Goal: Information Seeking & Learning: Learn about a topic

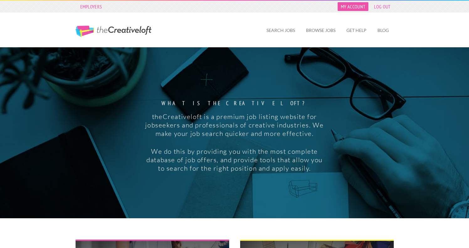
click at [349, 7] on link "My Account" at bounding box center [353, 6] width 31 height 9
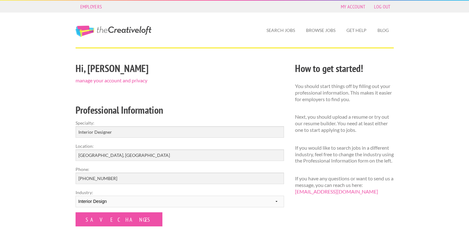
click at [289, 21] on div "Search Jobs Browse Jobs Get Help Blog" at bounding box center [289, 30] width 219 height 35
click at [285, 25] on link "Search Jobs" at bounding box center [281, 30] width 39 height 14
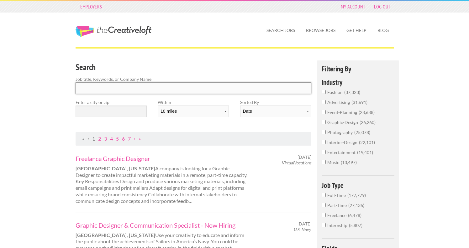
click at [172, 88] on input "Search" at bounding box center [194, 88] width 236 height 12
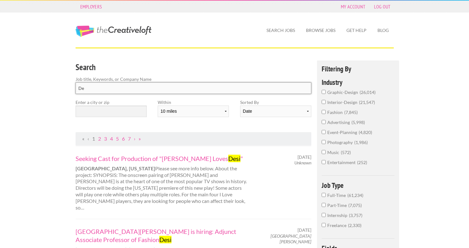
type input "D"
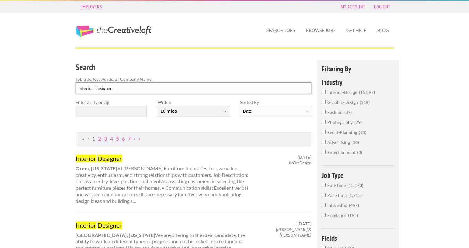
type input "Interior Designer"
click at [221, 115] on select "10 miles 20 miles 50 miles 100 miles 200 miles 300 miles 400 miles 500 miles" at bounding box center [193, 112] width 71 height 12
select select "20"
click at [260, 110] on select "Date Relevance" at bounding box center [275, 112] width 71 height 12
click at [108, 114] on input "text" at bounding box center [111, 112] width 71 height 12
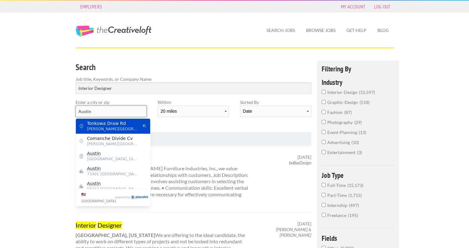
type input "Austin"
click at [170, 126] on div "Search Job title, Keywords, or Company Name Interior Designer Enter a city or z…" at bounding box center [193, 97] width 247 height 72
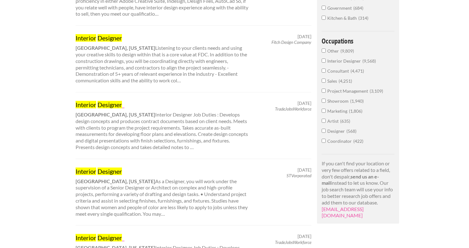
scroll to position [321, 0]
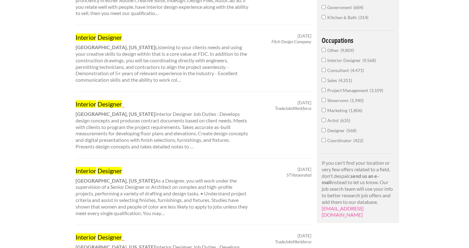
click at [325, 60] on input "Interior Designer 9,568" at bounding box center [324, 60] width 4 height 4
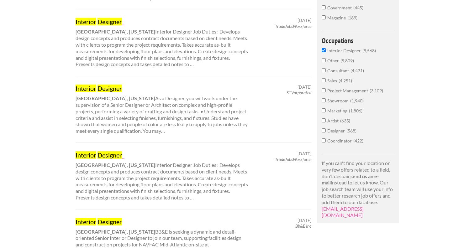
scroll to position [267, 0]
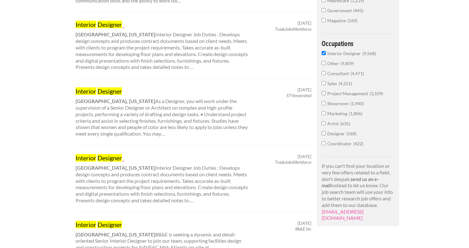
click at [325, 144] on input "Coordinator 422" at bounding box center [324, 143] width 4 height 4
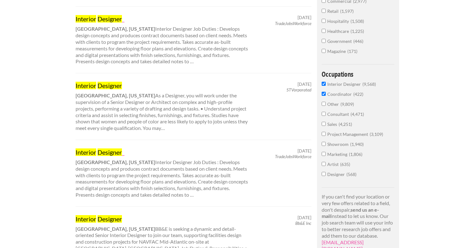
scroll to position [267, 0]
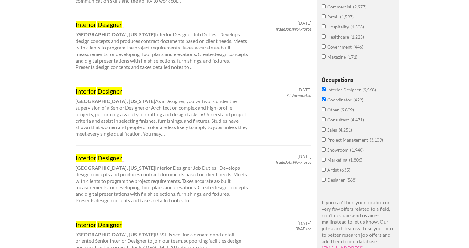
click at [324, 139] on input "Project Management 3,109" at bounding box center [324, 140] width 4 height 4
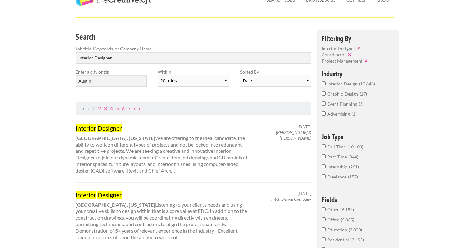
scroll to position [29, 0]
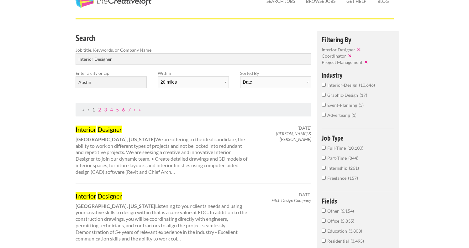
click at [323, 86] on input "interior-design 10,646" at bounding box center [324, 85] width 4 height 4
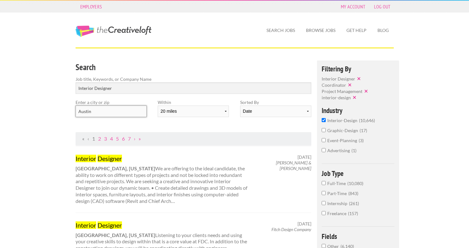
click at [134, 112] on input "Austin" at bounding box center [111, 112] width 71 height 12
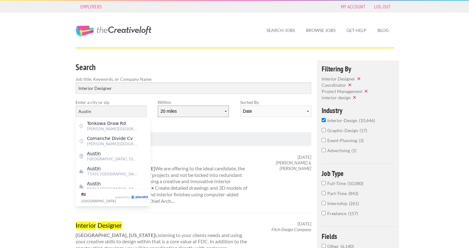
click at [185, 112] on select "10 miles 20 miles 50 miles 100 miles 200 miles 300 miles 400 miles 500 miles" at bounding box center [193, 112] width 71 height 12
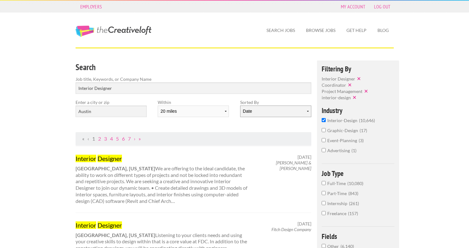
click at [266, 114] on select "Date Relevance" at bounding box center [275, 112] width 71 height 12
click at [321, 29] on link "Browse Jobs" at bounding box center [321, 30] width 40 height 14
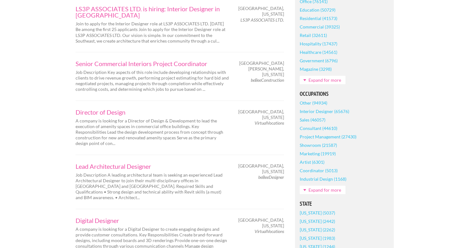
scroll to position [206, 0]
click at [340, 112] on link "Interior Designer (65676)" at bounding box center [325, 110] width 50 height 8
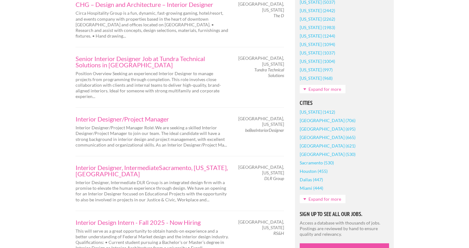
scroll to position [437, 0]
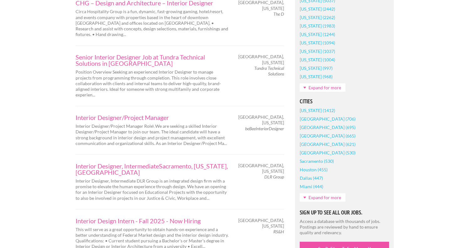
click at [318, 197] on link "Expand for more" at bounding box center [323, 197] width 46 height 8
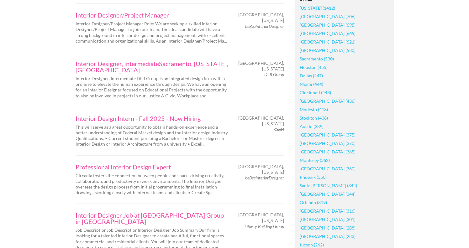
scroll to position [545, 0]
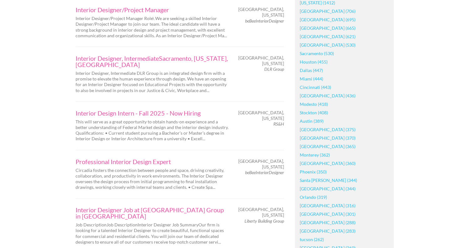
click at [317, 122] on link "Austin (389)" at bounding box center [312, 121] width 24 height 8
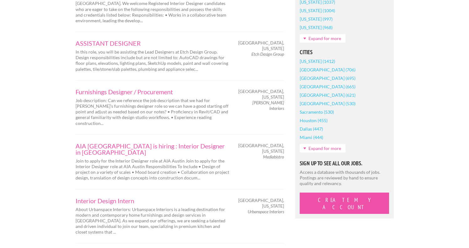
scroll to position [488, 0]
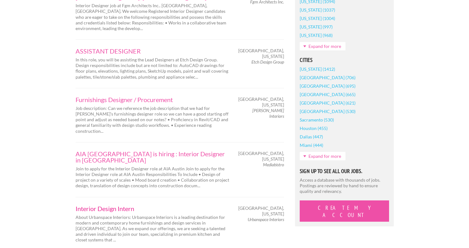
click at [123, 206] on link "Interior Design Intern" at bounding box center [153, 209] width 154 height 6
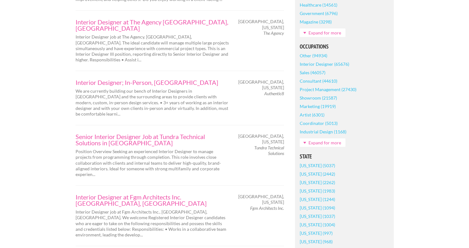
scroll to position [275, 0]
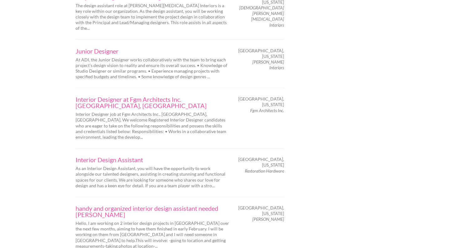
scroll to position [1022, 0]
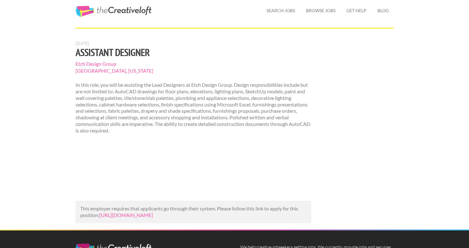
scroll to position [15, 0]
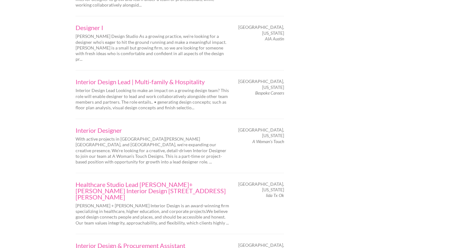
scroll to position [709, 0]
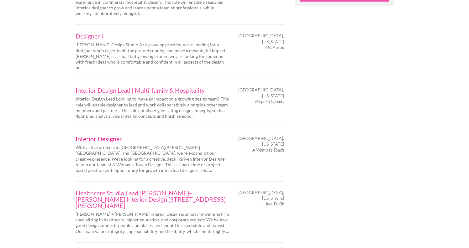
click at [110, 136] on link "Interior Designer" at bounding box center [153, 139] width 154 height 6
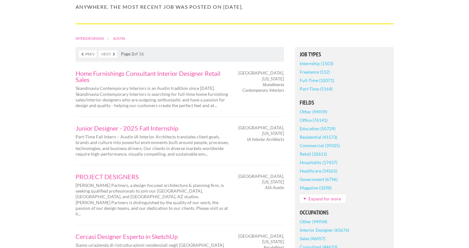
scroll to position [0, 0]
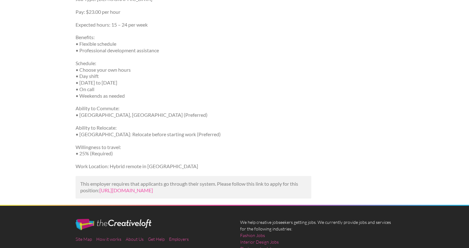
scroll to position [275, 0]
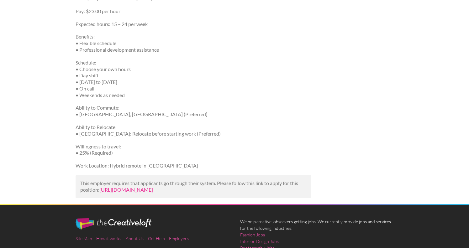
click at [153, 190] on link "https://www.glassdoor.com/job-listing/interior-designer-a-woman-s-touch-JV_IC11…" at bounding box center [126, 190] width 54 height 6
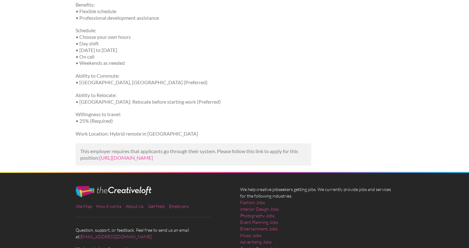
scroll to position [419, 0]
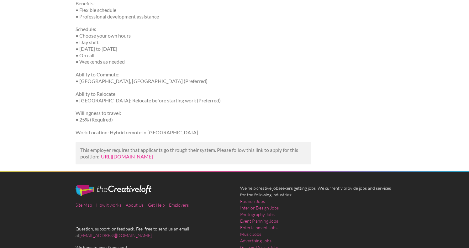
click at [153, 160] on link "[URL][DOMAIN_NAME]" at bounding box center [126, 157] width 54 height 6
